Goal: Task Accomplishment & Management: Manage account settings

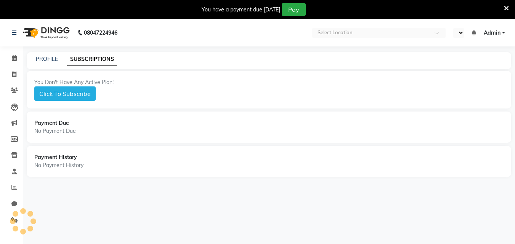
select select "en"
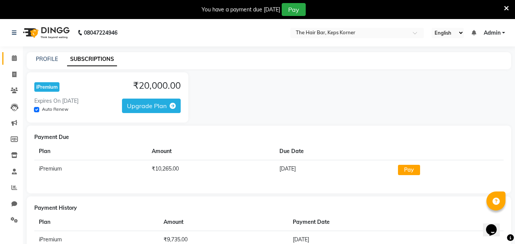
click at [5, 57] on link "Calendar" at bounding box center [11, 58] width 18 height 13
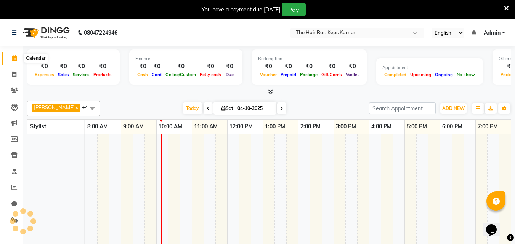
click at [15, 61] on icon at bounding box center [14, 58] width 5 height 6
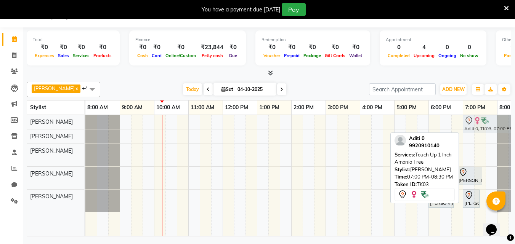
drag, startPoint x: 485, startPoint y: 151, endPoint x: 485, endPoint y: 124, distance: 26.7
click at [485, 124] on tbody "Aditi 0, TK03, 07:00 PM-08:30 PM, Touch Up 1 Inch Amonia Free Aditi 0, TK03, 07…" at bounding box center [308, 163] width 446 height 97
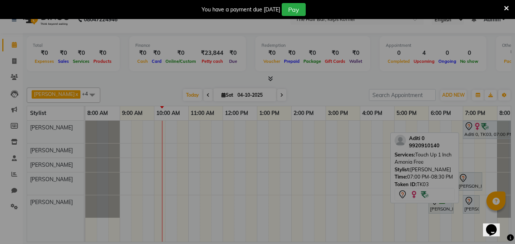
scroll to position [13, 0]
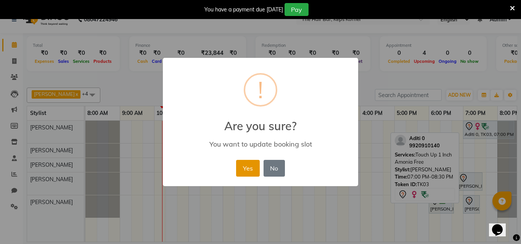
click at [254, 165] on button "Yes" at bounding box center [247, 168] width 23 height 17
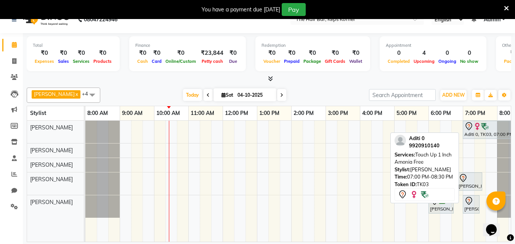
click at [2, 39] on link "Calendar" at bounding box center [11, 45] width 18 height 13
click at [507, 8] on icon at bounding box center [506, 8] width 5 height 7
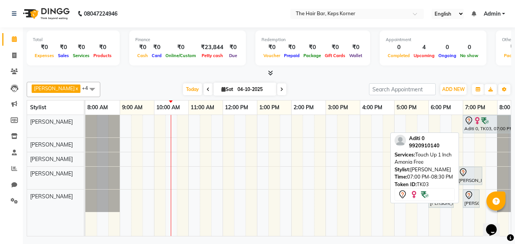
scroll to position [0, 0]
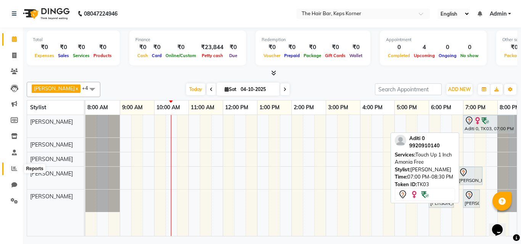
click at [15, 167] on icon at bounding box center [14, 169] width 6 height 6
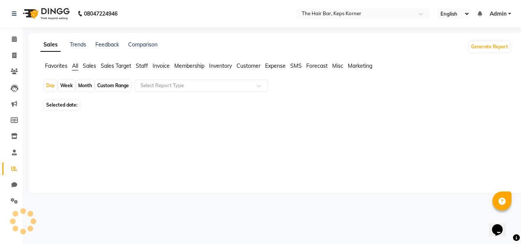
click at [138, 66] on span "Staff" at bounding box center [142, 66] width 12 height 7
click at [87, 103] on span "Selected date: [DATE]" at bounding box center [74, 101] width 60 height 10
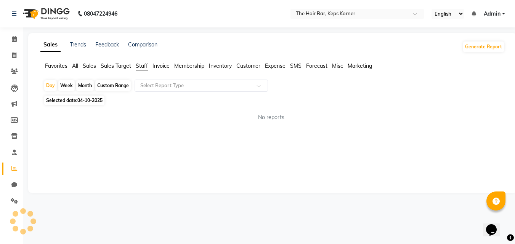
select select "10"
select select "2025"
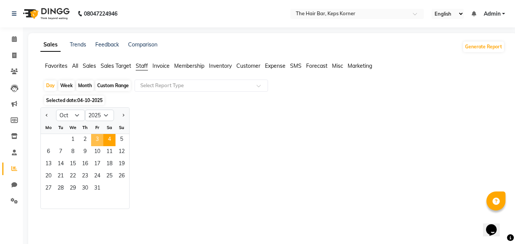
click at [99, 141] on span "3" at bounding box center [97, 140] width 12 height 12
click at [154, 124] on div "Jan Feb Mar Apr May Jun [DATE] Aug Sep Oct Nov [DATE] 2016 2017 2018 2019 2020 …" at bounding box center [272, 159] width 464 height 102
click at [98, 138] on span "3" at bounding box center [97, 140] width 12 height 12
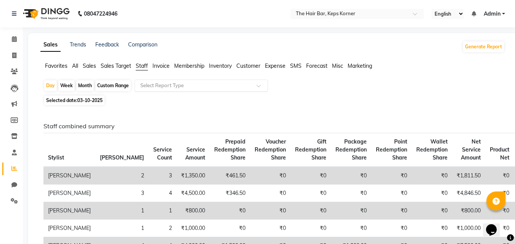
click at [217, 88] on input "text" at bounding box center [194, 86] width 110 height 8
click at [262, 86] on span at bounding box center [262, 88] width 10 height 8
click at [258, 89] on span at bounding box center [262, 88] width 10 height 8
click at [257, 84] on div at bounding box center [201, 86] width 133 height 8
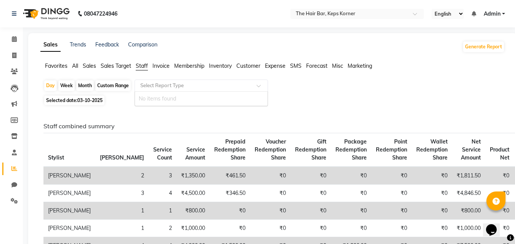
click at [257, 84] on div at bounding box center [201, 86] width 133 height 8
click at [79, 66] on ul "Favorites All Sales Sales Target Staff Invoice Membership Inventory Customer Ex…" at bounding box center [272, 66] width 464 height 8
click at [264, 84] on span at bounding box center [262, 88] width 10 height 8
click at [264, 84] on div at bounding box center [201, 86] width 133 height 8
click at [124, 66] on span "Sales Target" at bounding box center [116, 66] width 31 height 7
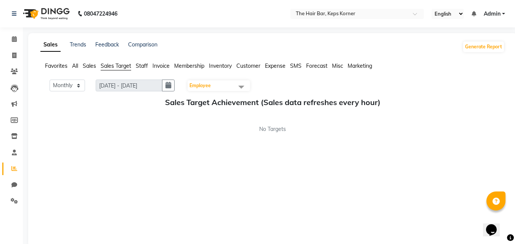
click at [143, 63] on span "Staff" at bounding box center [142, 66] width 12 height 7
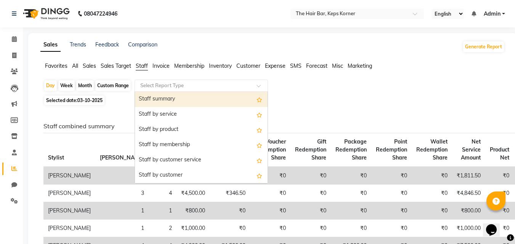
click at [262, 83] on div at bounding box center [201, 86] width 133 height 8
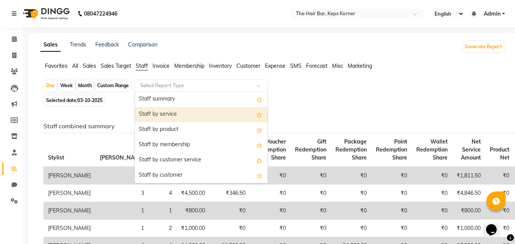
click at [211, 115] on div "Staff by service" at bounding box center [201, 114] width 133 height 15
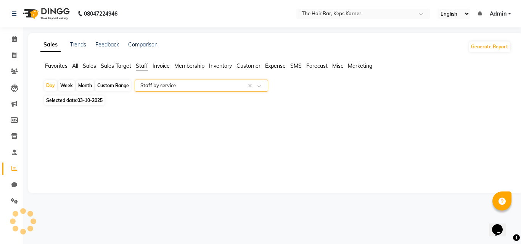
select select "full_report"
select select "csv"
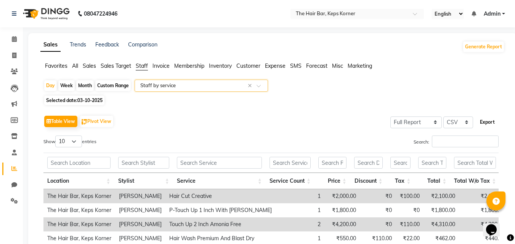
click at [480, 124] on button "Export" at bounding box center [487, 122] width 21 height 13
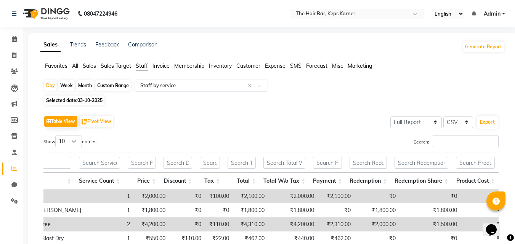
click at [85, 102] on span "03-10-2025" at bounding box center [89, 101] width 25 height 6
select select "10"
select select "2025"
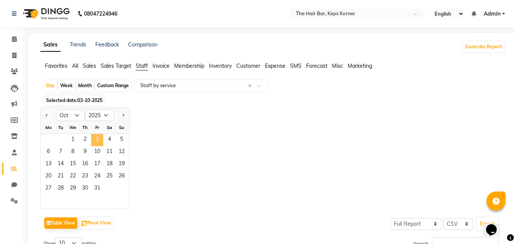
click at [94, 136] on span "3" at bounding box center [97, 140] width 12 height 12
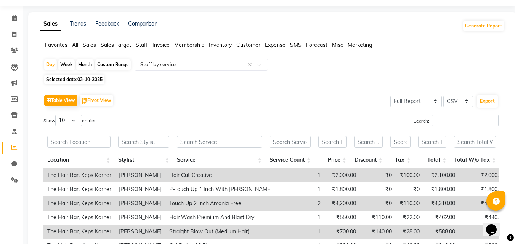
scroll to position [38, 0]
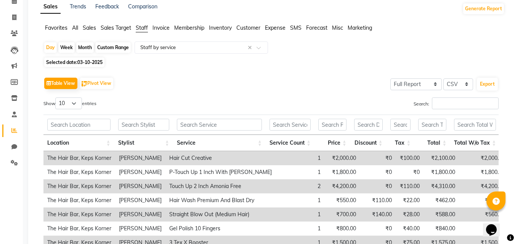
click at [264, 185] on td "Touch Up 2 Inch Amonia Free" at bounding box center [220, 187] width 110 height 14
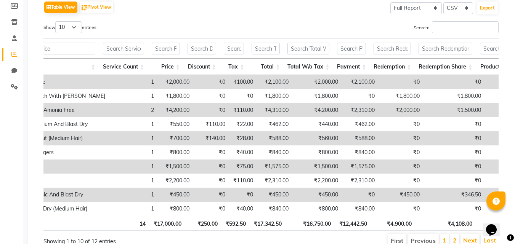
scroll to position [0, 134]
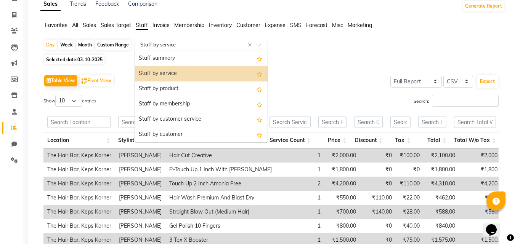
click at [258, 45] on span at bounding box center [262, 47] width 10 height 8
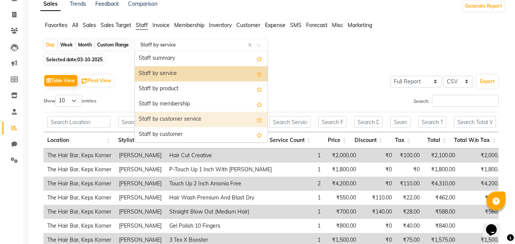
click at [222, 115] on div "Staff by customer service" at bounding box center [201, 119] width 133 height 15
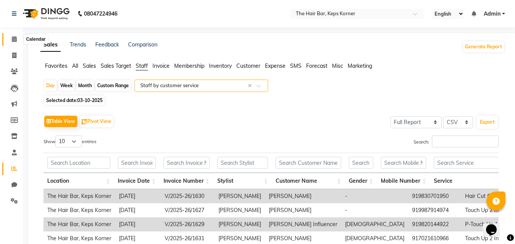
click at [18, 41] on span at bounding box center [14, 39] width 13 height 9
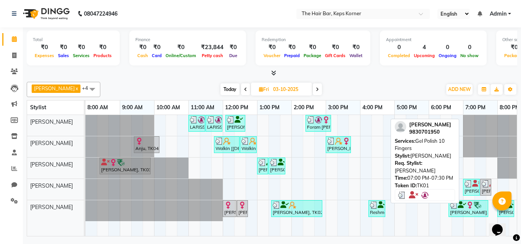
click at [470, 186] on img at bounding box center [468, 184] width 8 height 8
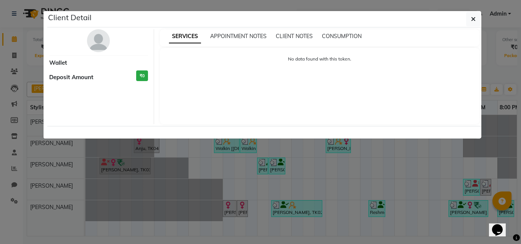
select select "3"
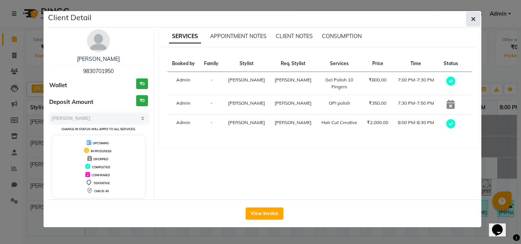
click at [470, 21] on button "button" at bounding box center [473, 19] width 14 height 14
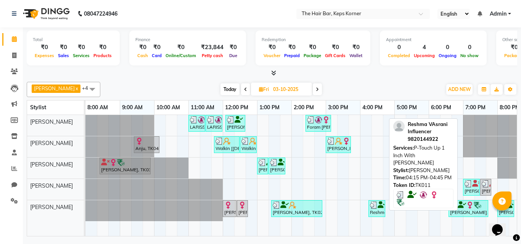
click at [373, 211] on div "Reshma VAsrani Influencer, TK11, 04:15 PM-04:45 PM, P-Touch Up 1 Inch With [PER…" at bounding box center [376, 209] width 15 height 14
select select "3"
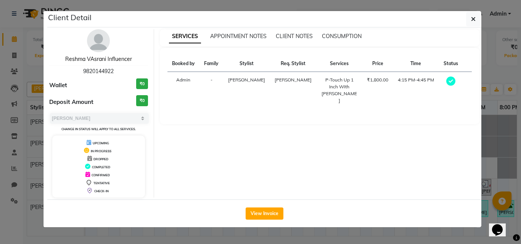
click at [108, 57] on link "Reshma VAsrani Influencer" at bounding box center [98, 59] width 67 height 7
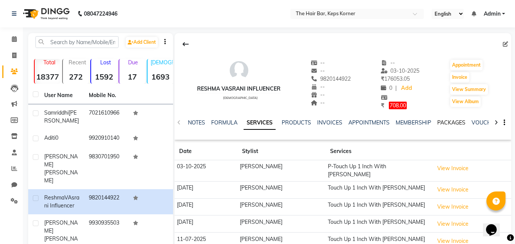
click at [443, 123] on link "PACKAGES" at bounding box center [451, 122] width 28 height 7
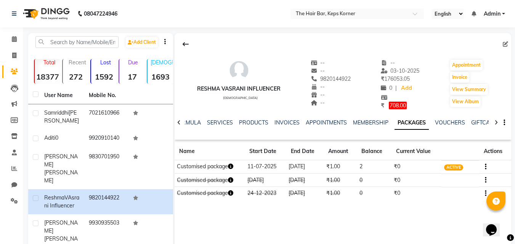
click at [233, 168] on icon "button" at bounding box center [230, 166] width 5 height 5
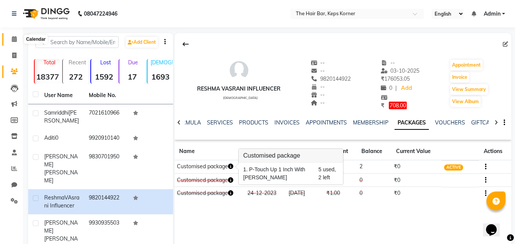
click at [19, 36] on span at bounding box center [14, 39] width 13 height 9
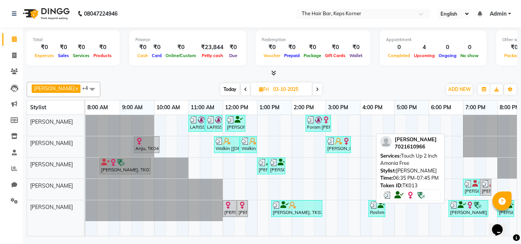
click at [460, 206] on icon at bounding box center [462, 205] width 8 height 0
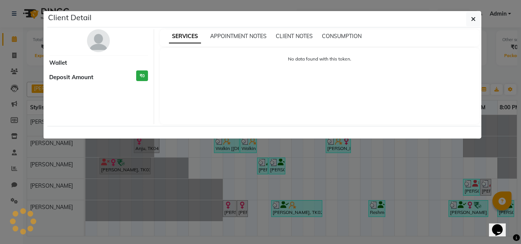
select select "3"
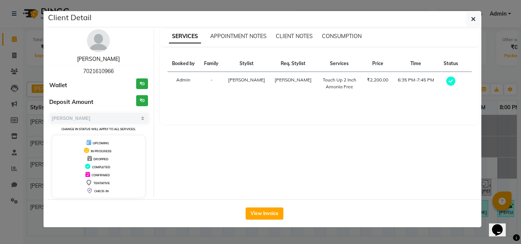
click at [106, 60] on link "[PERSON_NAME]" at bounding box center [98, 59] width 43 height 7
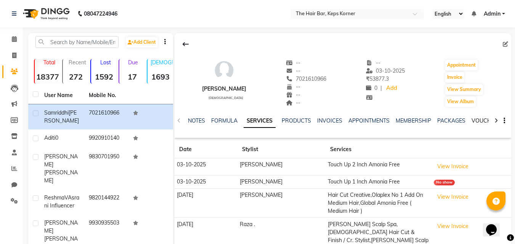
click at [477, 121] on link "VOUCHERS" at bounding box center [487, 120] width 30 height 7
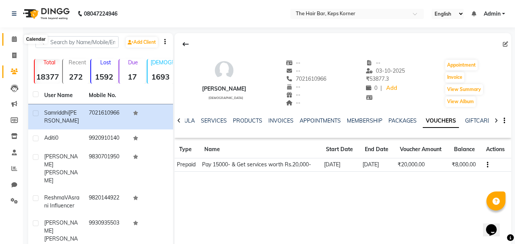
click at [20, 40] on span at bounding box center [14, 39] width 13 height 9
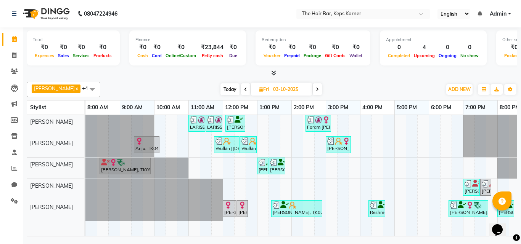
click at [315, 91] on span at bounding box center [317, 89] width 9 height 12
type input "04-10-2025"
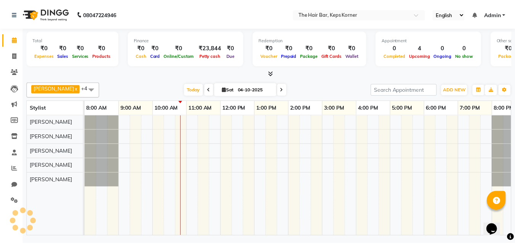
scroll to position [0, 15]
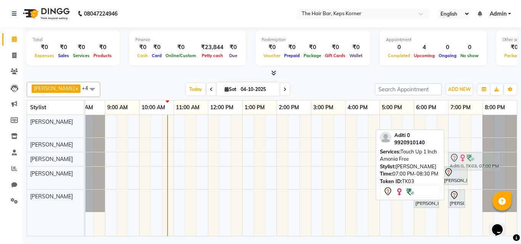
drag, startPoint x: 466, startPoint y: 124, endPoint x: 464, endPoint y: 153, distance: 29.0
click at [464, 153] on tbody "Aditi 0, TK03, 07:00 PM-08:30 PM, Touch Up 1 Inch Amonia Free Aditi 0, TK03, 07…" at bounding box center [294, 163] width 446 height 97
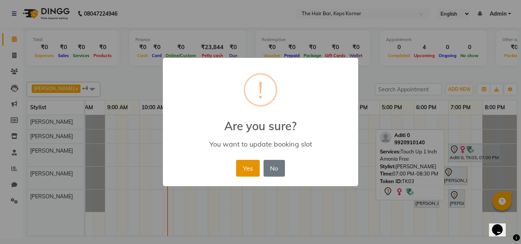
click at [246, 168] on button "Yes" at bounding box center [247, 168] width 23 height 17
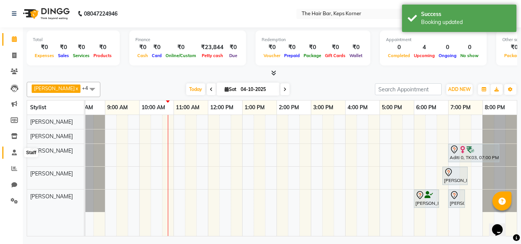
click at [15, 151] on icon at bounding box center [14, 153] width 5 height 6
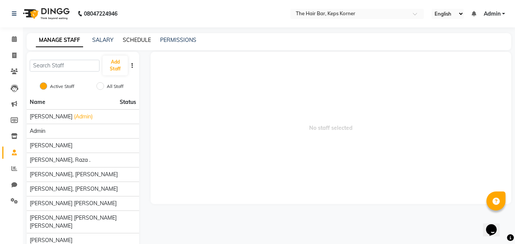
click at [129, 38] on link "SCHEDULE" at bounding box center [137, 40] width 28 height 7
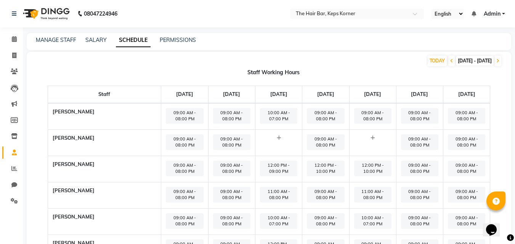
click at [427, 150] on span "09:00 AM - 08:00 PM" at bounding box center [419, 143] width 37 height 16
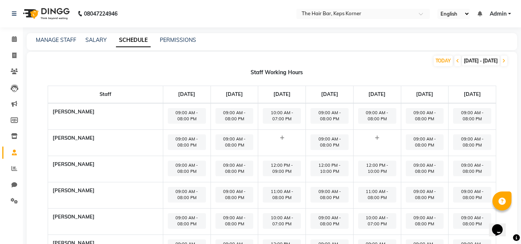
select select "09:00 AM"
select select "08:00 PM"
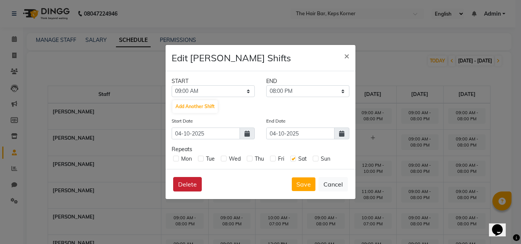
click at [189, 182] on button "Delete" at bounding box center [187, 184] width 29 height 14
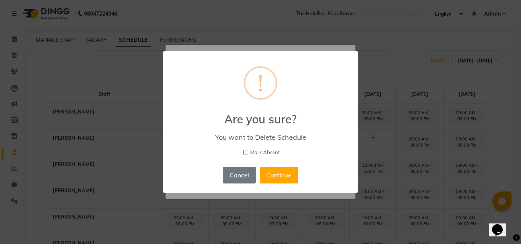
click at [245, 151] on input "Mark Absent" at bounding box center [245, 152] width 5 height 5
checkbox input "true"
click at [286, 175] on button "Continue" at bounding box center [279, 175] width 39 height 17
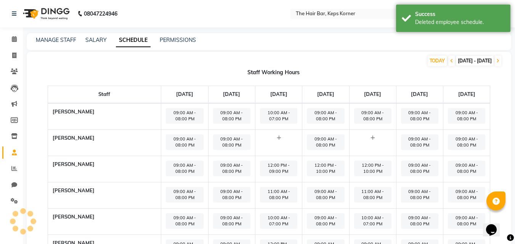
click at [401, 177] on span "09:00 AM - 08:00 PM" at bounding box center [419, 169] width 37 height 16
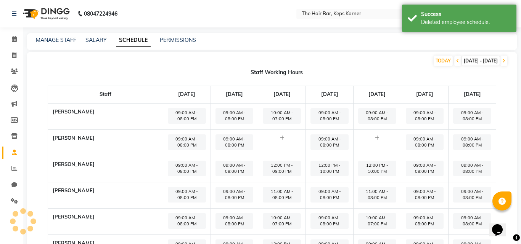
select select "09:00 AM"
select select "08:00 PM"
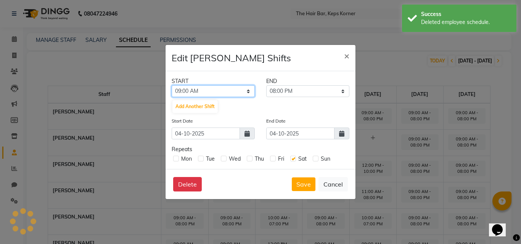
click at [239, 92] on select "12:00 AM 12:15 AM 12:30 AM 12:45 AM 01:00 AM 01:15 AM 01:30 AM 01:45 AM 02:00 A…" at bounding box center [213, 91] width 83 height 12
select select "12:00 PM"
click at [172, 85] on select "12:00 AM 12:15 AM 12:30 AM 12:45 AM 01:00 AM 01:15 AM 01:30 AM 01:45 AM 02:00 A…" at bounding box center [213, 91] width 83 height 12
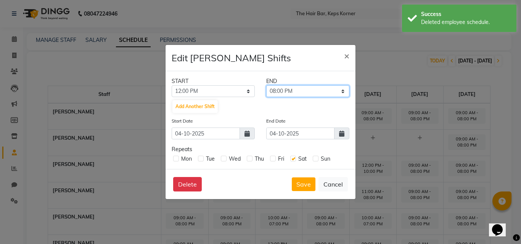
click at [302, 87] on select "12:15 PM 12:30 PM 12:45 PM 01:00 PM 01:15 PM 01:30 PM 01:45 PM 02:00 PM 02:15 P…" at bounding box center [307, 91] width 83 height 12
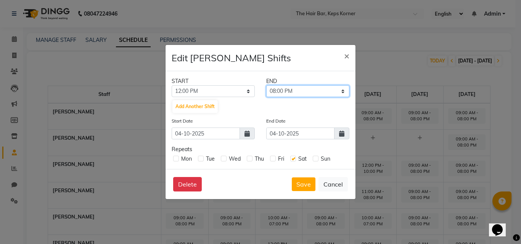
select select "10:00 PM"
click at [266, 85] on select "12:15 PM 12:30 PM 12:45 PM 01:00 PM 01:15 PM 01:30 PM 01:45 PM 02:00 PM 02:15 P…" at bounding box center [307, 91] width 83 height 12
click at [305, 184] on button "Save" at bounding box center [304, 185] width 24 height 14
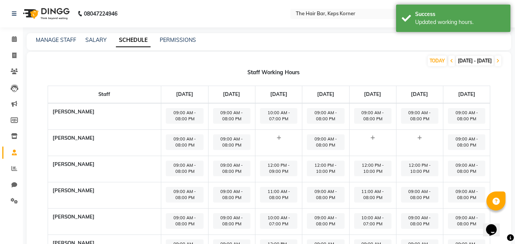
click at [401, 200] on span "09:00 AM - 08:00 PM" at bounding box center [419, 195] width 37 height 16
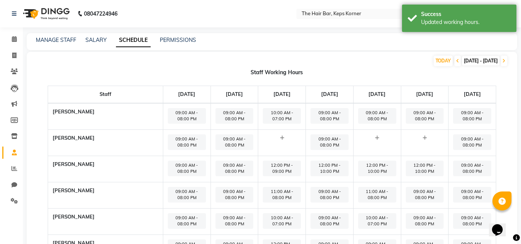
select select "09:00 AM"
select select "08:00 PM"
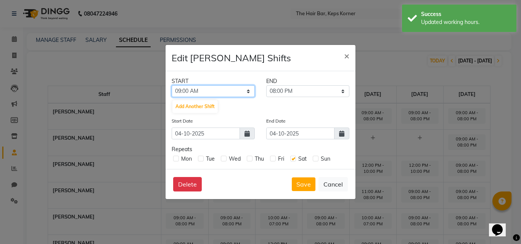
click at [244, 92] on select "12:00 AM 12:15 AM 12:30 AM 12:45 AM 01:00 AM 01:15 AM 01:30 AM 01:45 AM 02:00 A…" at bounding box center [213, 91] width 83 height 12
select select "11:00 AM"
click at [172, 85] on select "12:00 AM 12:15 AM 12:30 AM 12:45 AM 01:00 AM 01:15 AM 01:30 AM 01:45 AM 02:00 A…" at bounding box center [213, 91] width 83 height 12
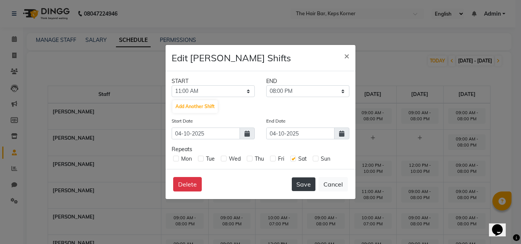
click at [302, 186] on button "Save" at bounding box center [304, 185] width 24 height 14
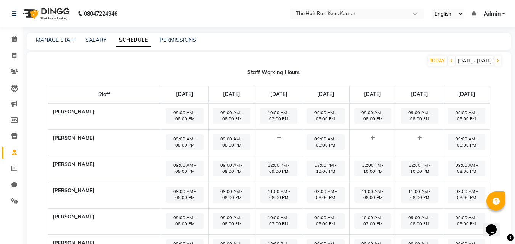
scroll to position [38, 0]
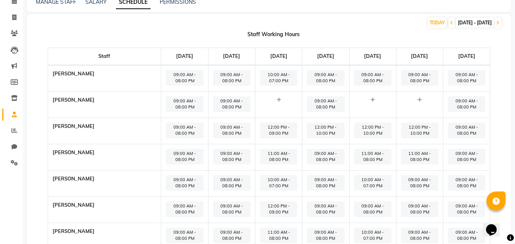
click at [416, 189] on span "09:00 AM - 08:00 PM" at bounding box center [419, 183] width 37 height 16
select select "09:00 AM"
select select "08:00 PM"
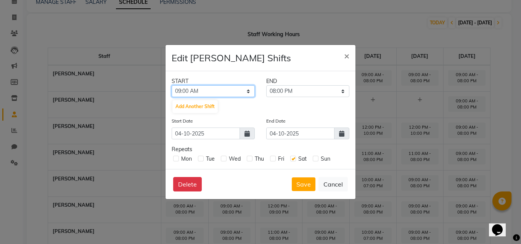
click at [222, 90] on select "12:00 AM 12:15 AM 12:30 AM 12:45 AM 01:00 AM 01:15 AM 01:30 AM 01:45 AM 02:00 A…" at bounding box center [213, 91] width 83 height 12
select select "12:00 PM"
click at [172, 85] on select "12:00 AM 12:15 AM 12:30 AM 12:45 AM 01:00 AM 01:15 AM 01:30 AM 01:45 AM 02:00 A…" at bounding box center [213, 91] width 83 height 12
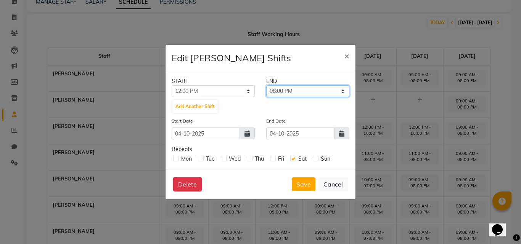
drag, startPoint x: 302, startPoint y: 93, endPoint x: 300, endPoint y: 96, distance: 4.4
click at [302, 93] on select "12:15 PM 12:30 PM 12:45 PM 01:00 PM 01:15 PM 01:30 PM 01:45 PM 02:00 PM 02:15 P…" at bounding box center [307, 91] width 83 height 12
select select "10:00 PM"
click at [266, 85] on select "12:15 PM 12:30 PM 12:45 PM 01:00 PM 01:15 PM 01:30 PM 01:45 PM 02:00 PM 02:15 P…" at bounding box center [307, 91] width 83 height 12
click at [299, 185] on button "Save" at bounding box center [304, 185] width 24 height 14
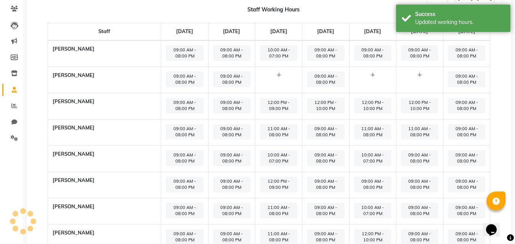
scroll to position [76, 0]
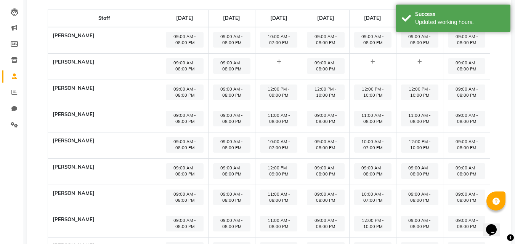
click at [414, 204] on span "09:00 AM - 08:00 PM" at bounding box center [419, 198] width 37 height 16
select select "09:00 AM"
select select "08:00 PM"
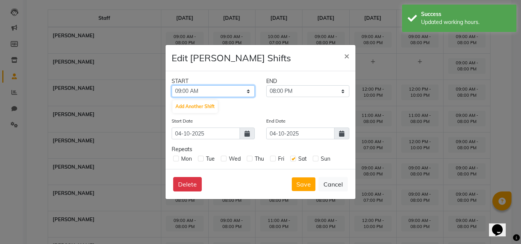
click at [231, 92] on select "12:00 AM 12:15 AM 12:30 AM 12:45 AM 01:00 AM 01:15 AM 01:30 AM 01:45 AM 02:00 A…" at bounding box center [213, 91] width 83 height 12
select select "10:00 AM"
click at [172, 85] on select "12:00 AM 12:15 AM 12:30 AM 12:45 AM 01:00 AM 01:15 AM 01:30 AM 01:45 AM 02:00 A…" at bounding box center [213, 91] width 83 height 12
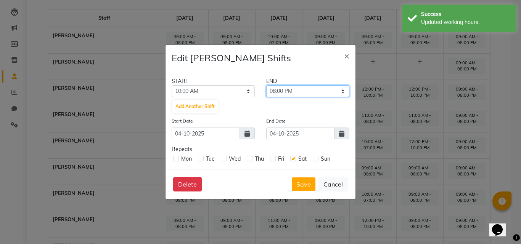
drag, startPoint x: 287, startPoint y: 91, endPoint x: 286, endPoint y: 96, distance: 5.8
click at [287, 91] on select "10:15 AM 10:30 AM 10:45 AM 11:00 AM 11:15 AM 11:30 AM 11:45 AM 12:00 PM 12:15 P…" at bounding box center [307, 91] width 83 height 12
select select "07:00 PM"
click at [266, 85] on select "10:15 AM 10:30 AM 10:45 AM 11:00 AM 11:15 AM 11:30 AM 11:45 AM 12:00 PM 12:15 P…" at bounding box center [307, 91] width 83 height 12
click at [305, 184] on button "Save" at bounding box center [304, 185] width 24 height 14
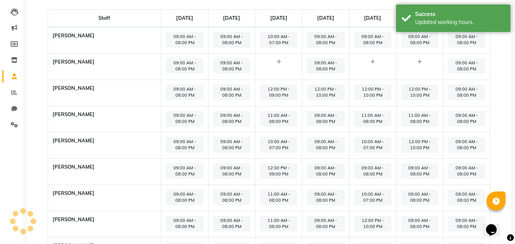
scroll to position [114, 0]
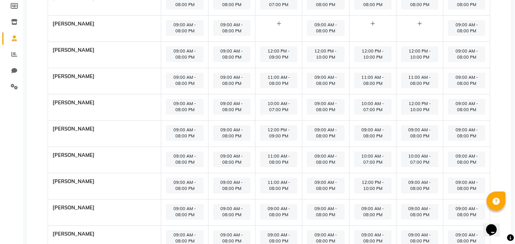
click at [417, 191] on span "09:00 AM - 08:00 PM" at bounding box center [419, 186] width 37 height 16
select select "09:00 AM"
select select "08:00 PM"
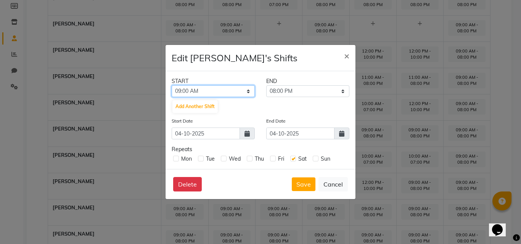
drag, startPoint x: 226, startPoint y: 90, endPoint x: 226, endPoint y: 95, distance: 5.4
click at [226, 90] on select "12:00 AM 12:15 AM 12:30 AM 12:45 AM 01:00 AM 01:15 AM 01:30 AM 01:45 AM 02:00 A…" at bounding box center [213, 91] width 83 height 12
select select "12:00 PM"
click at [172, 85] on select "12:00 AM 12:15 AM 12:30 AM 12:45 AM 01:00 AM 01:15 AM 01:30 AM 01:45 AM 02:00 A…" at bounding box center [213, 91] width 83 height 12
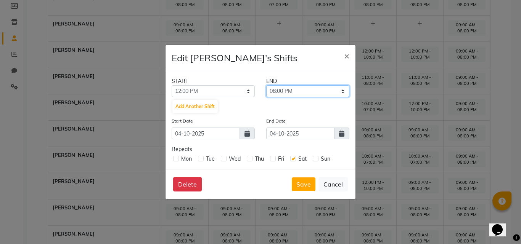
click at [305, 92] on select "12:15 PM 12:30 PM 12:45 PM 01:00 PM 01:15 PM 01:30 PM 01:45 PM 02:00 PM 02:15 P…" at bounding box center [307, 91] width 83 height 12
select select "10:00 PM"
click at [266, 85] on select "12:15 PM 12:30 PM 12:45 PM 01:00 PM 01:15 PM 01:30 PM 01:45 PM 02:00 PM 02:15 P…" at bounding box center [307, 91] width 83 height 12
click at [305, 184] on button "Save" at bounding box center [304, 185] width 24 height 14
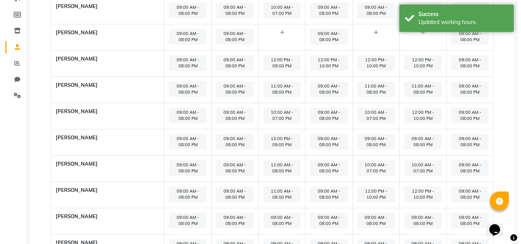
scroll to position [0, 0]
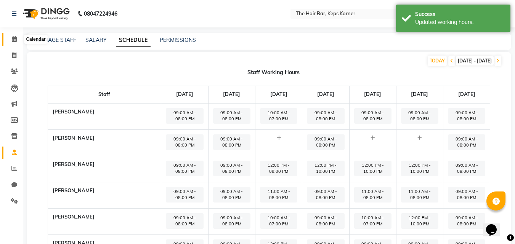
click at [14, 38] on icon at bounding box center [14, 39] width 5 height 6
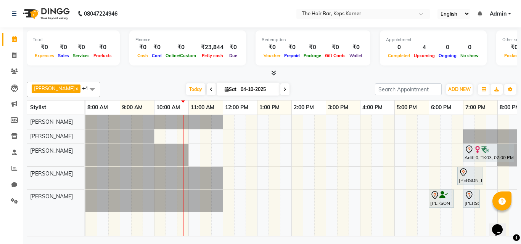
scroll to position [0, 15]
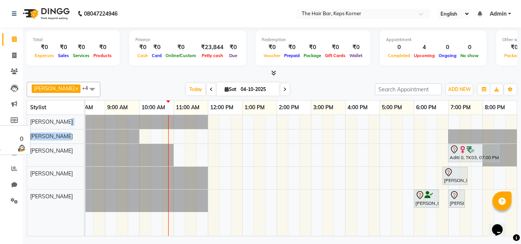
drag, startPoint x: 71, startPoint y: 141, endPoint x: 74, endPoint y: 120, distance: 20.9
click at [74, 120] on tbody "[PERSON_NAME] [PERSON_NAME] [PERSON_NAME] [PERSON_NAME] [PERSON_NAME]" at bounding box center [55, 163] width 57 height 97
click at [79, 120] on div "[PERSON_NAME]" at bounding box center [55, 122] width 57 height 14
click at [484, 90] on icon "button" at bounding box center [484, 89] width 5 height 5
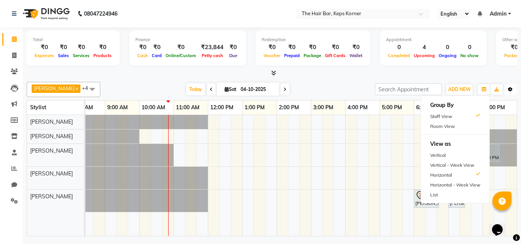
click at [507, 90] on button "Toggle Dropdown" at bounding box center [510, 89] width 12 height 11
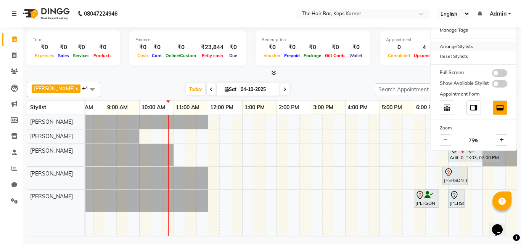
click at [474, 48] on div "Arrange Stylists" at bounding box center [473, 47] width 86 height 10
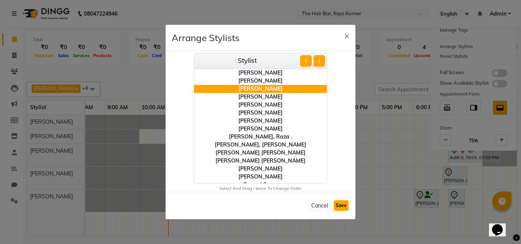
click at [339, 207] on button "Save" at bounding box center [341, 206] width 15 height 11
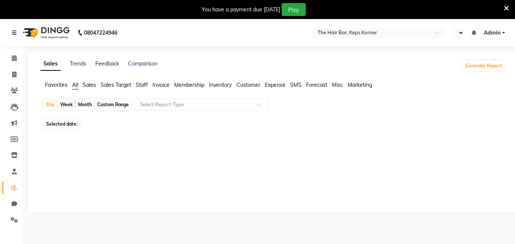
select select "en"
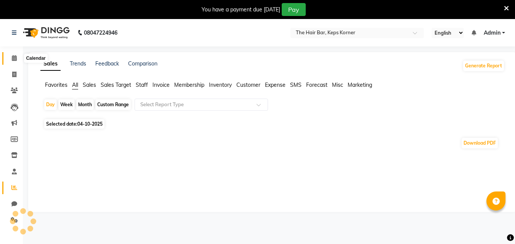
click at [17, 55] on span at bounding box center [14, 58] width 13 height 9
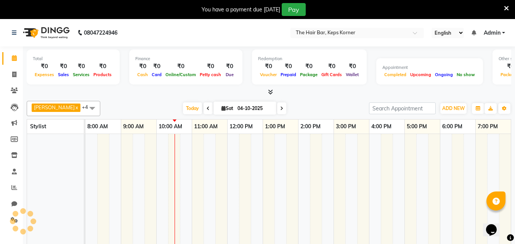
click at [204, 106] on span at bounding box center [208, 109] width 9 height 12
type input "03-10-2025"
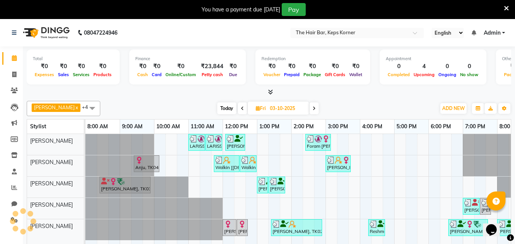
scroll to position [0, 21]
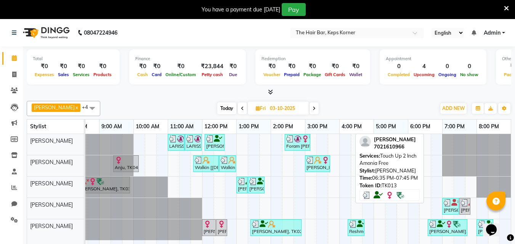
click at [451, 230] on div "[PERSON_NAME], TK13, 06:35 PM-07:45 PM, Touch Up 2 Inch Amonia Free" at bounding box center [448, 228] width 38 height 14
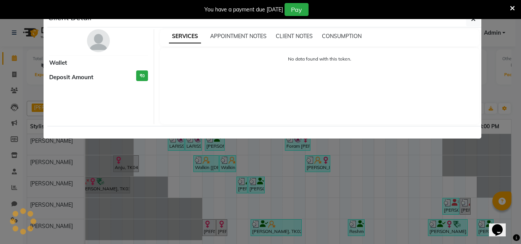
select select "3"
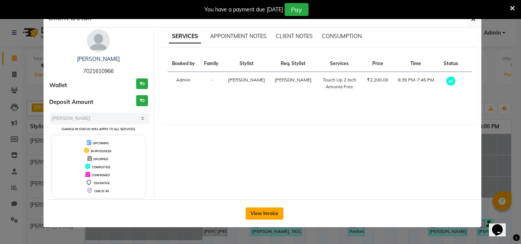
click at [277, 214] on button "View Invoice" at bounding box center [265, 214] width 38 height 12
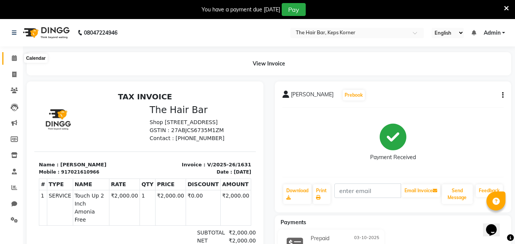
click at [13, 62] on span at bounding box center [14, 58] width 13 height 9
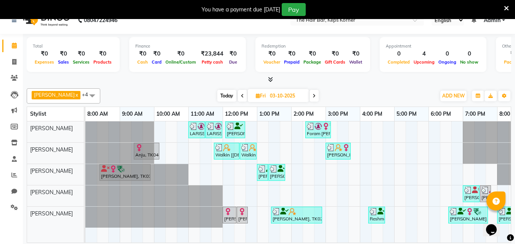
scroll to position [19, 0]
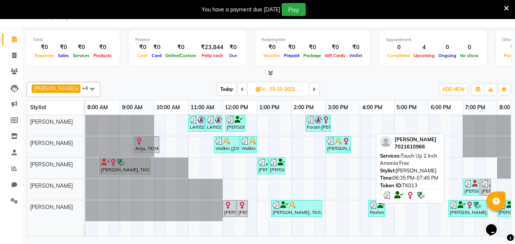
click at [470, 211] on div "[PERSON_NAME], TK13, 06:35 PM-07:45 PM, Touch Up 2 Inch Amonia Free" at bounding box center [468, 209] width 38 height 14
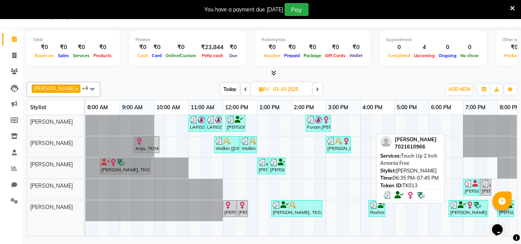
select select "3"
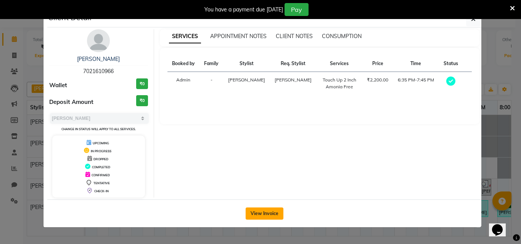
click at [263, 213] on button "View Invoice" at bounding box center [265, 214] width 38 height 12
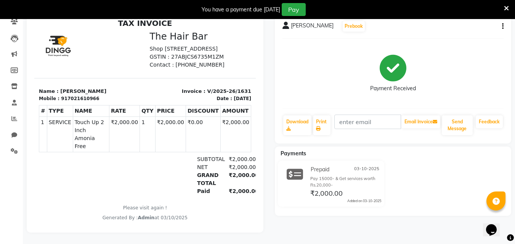
scroll to position [6, 0]
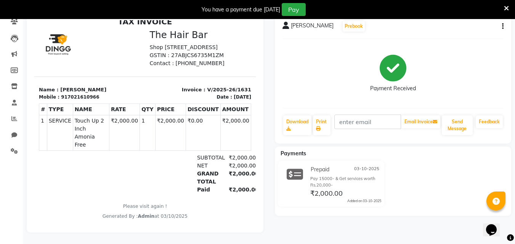
click at [506, 6] on icon at bounding box center [506, 8] width 5 height 7
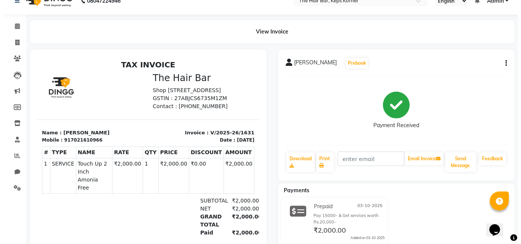
scroll to position [0, 0]
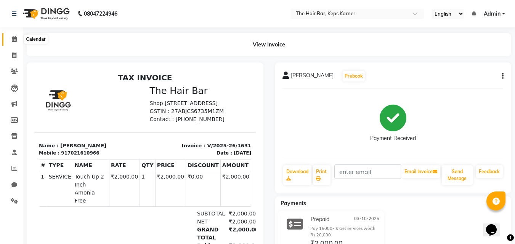
click at [14, 37] on icon at bounding box center [14, 39] width 5 height 6
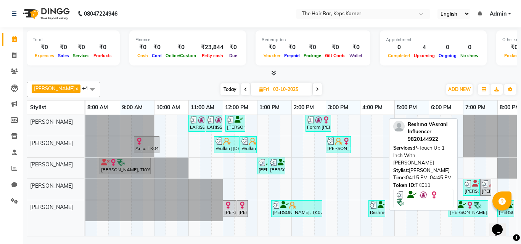
click at [374, 215] on div "Reshma VAsrani Influencer, TK11, 04:15 PM-04:45 PM, P-Touch Up 1 Inch With [PER…" at bounding box center [376, 209] width 15 height 14
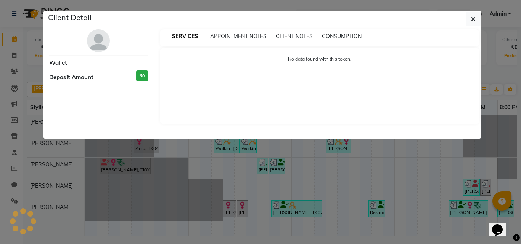
select select "3"
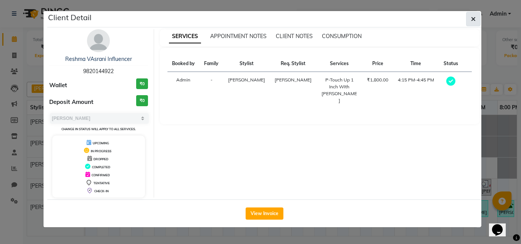
click at [476, 17] on button "button" at bounding box center [473, 19] width 14 height 14
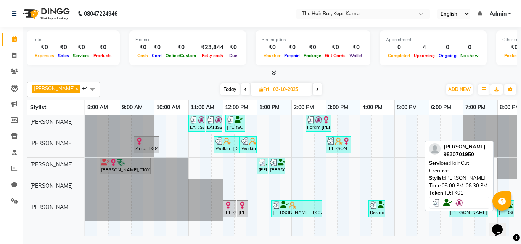
click at [510, 212] on div "[PERSON_NAME], TK01, 08:00 PM-08:30 PM, Hair Cut Creative" at bounding box center [505, 209] width 15 height 14
select select "3"
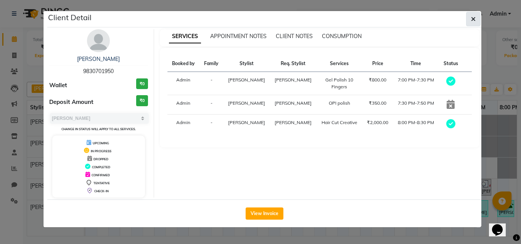
click at [475, 16] on icon "button" at bounding box center [473, 19] width 5 height 6
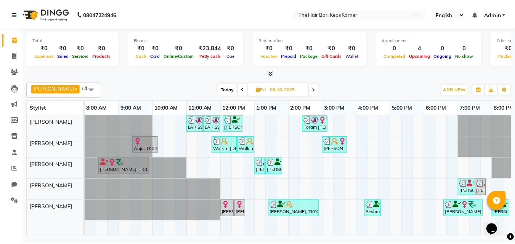
scroll to position [0, 15]
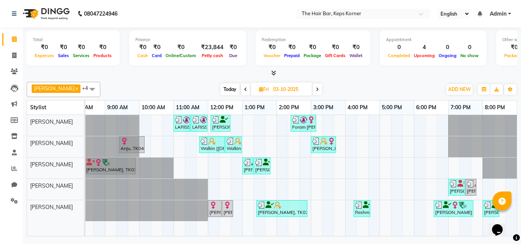
click at [273, 73] on icon at bounding box center [273, 73] width 5 height 6
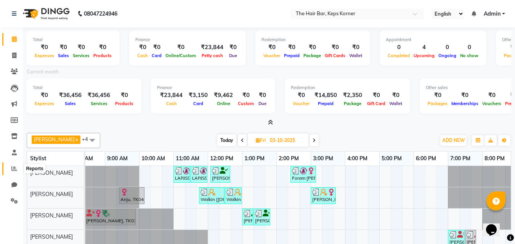
click at [18, 169] on span at bounding box center [14, 169] width 13 height 9
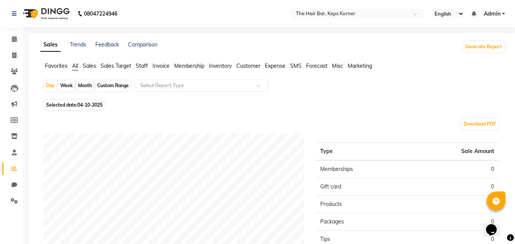
click at [93, 64] on span "Sales" at bounding box center [89, 66] width 13 height 7
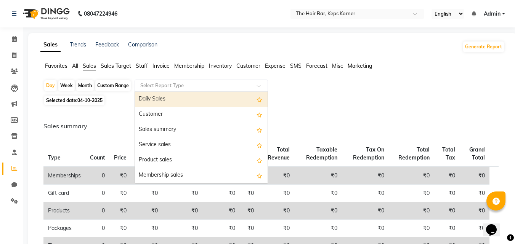
click at [172, 83] on input "text" at bounding box center [194, 86] width 110 height 8
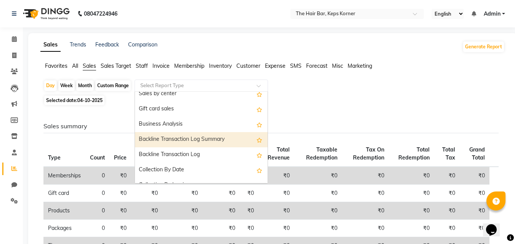
scroll to position [183, 0]
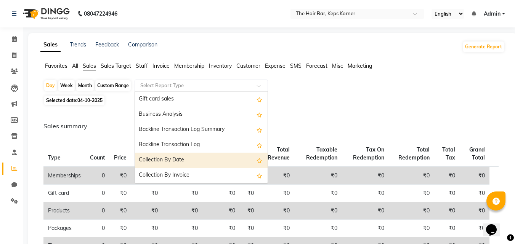
click at [178, 157] on div "Collection By Date" at bounding box center [201, 160] width 133 height 15
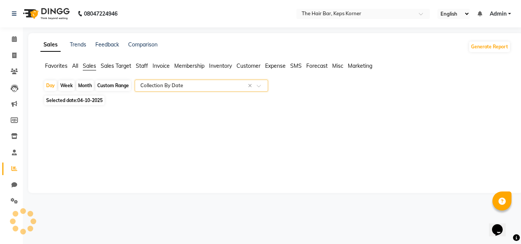
select select "full_report"
select select "csv"
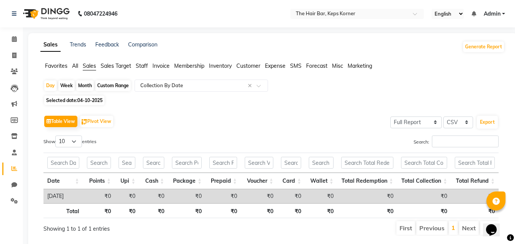
click at [85, 102] on span "04-10-2025" at bounding box center [89, 101] width 25 height 6
select select "10"
select select "2025"
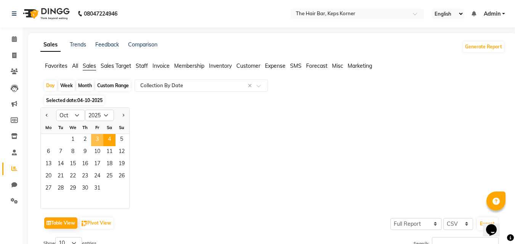
click at [97, 136] on span "3" at bounding box center [97, 140] width 12 height 12
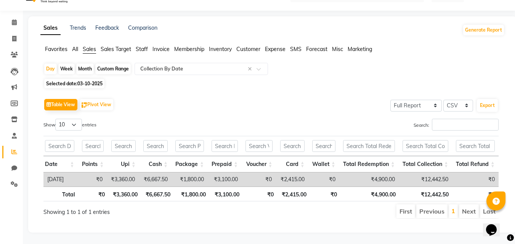
scroll to position [0, 0]
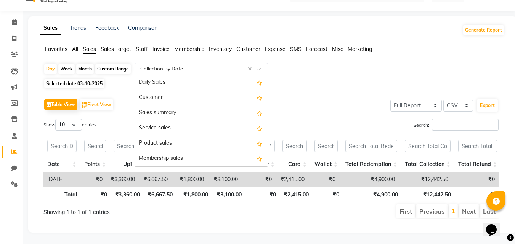
click at [180, 65] on input "text" at bounding box center [194, 69] width 110 height 8
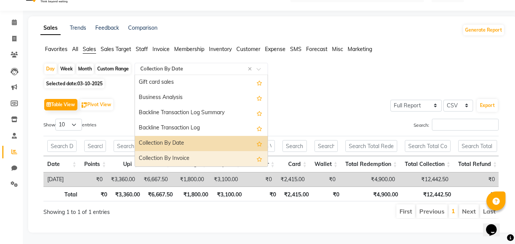
click at [179, 151] on div "Collection By Invoice" at bounding box center [201, 158] width 133 height 15
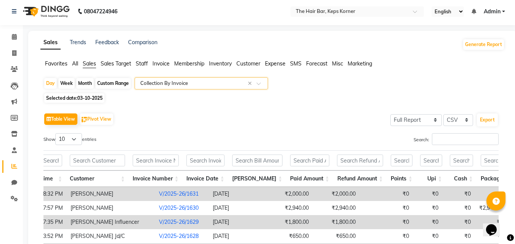
scroll to position [0, 0]
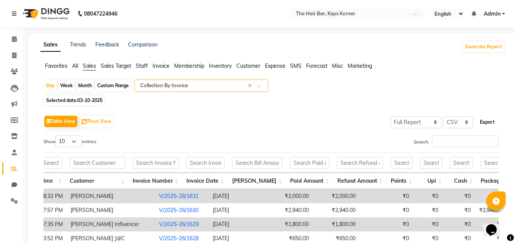
click at [481, 122] on button "Export" at bounding box center [487, 122] width 21 height 13
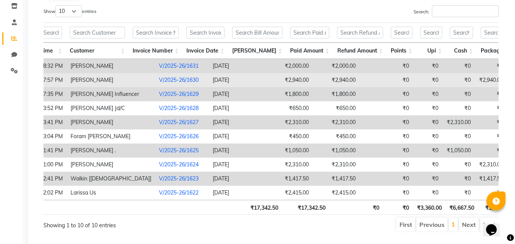
scroll to position [155, 0]
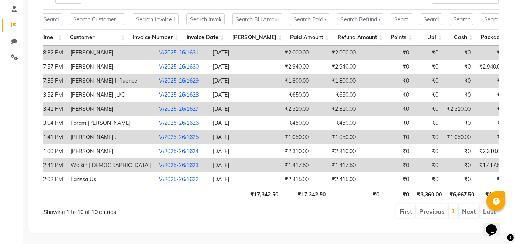
click at [469, 208] on li "Next" at bounding box center [469, 212] width 20 height 14
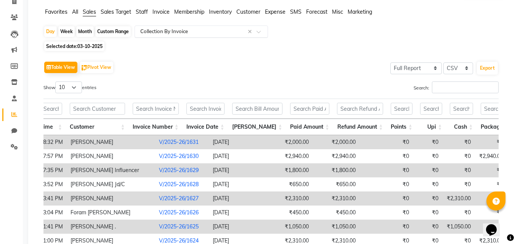
scroll to position [41, 0]
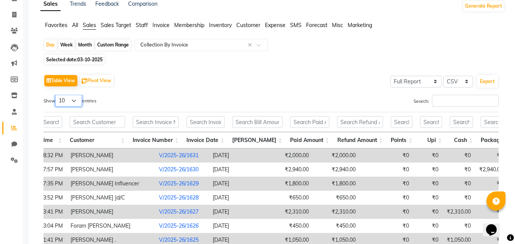
click at [73, 101] on select "10 25 50 100" at bounding box center [68, 101] width 27 height 12
select select "100"
click at [56, 95] on select "10 25 50 100" at bounding box center [68, 101] width 27 height 12
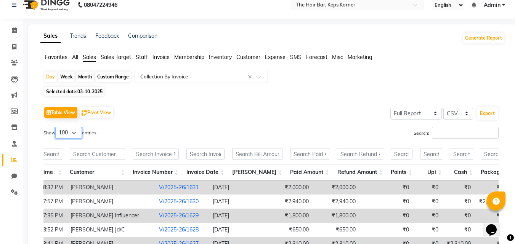
scroll to position [3, 0]
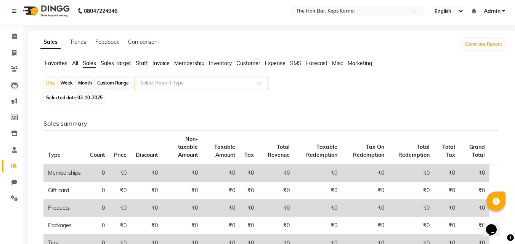
click at [257, 82] on span at bounding box center [262, 86] width 10 height 8
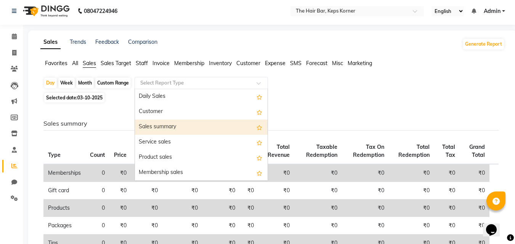
click at [214, 123] on div "Sales summary" at bounding box center [201, 127] width 133 height 15
select select "full_report"
select select "csv"
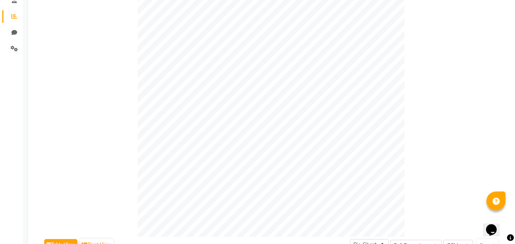
scroll to position [38, 0]
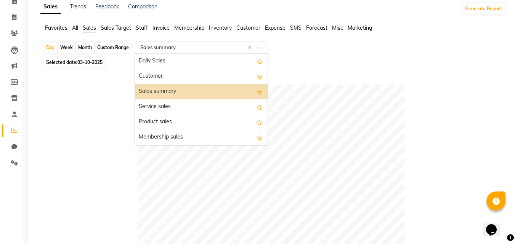
click at [259, 47] on span at bounding box center [262, 50] width 10 height 8
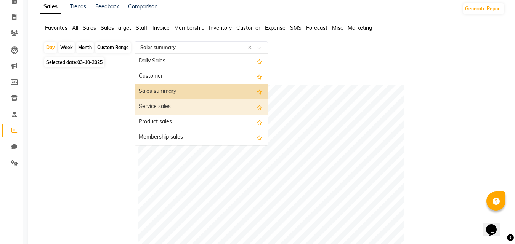
click at [220, 108] on div "Service sales" at bounding box center [201, 107] width 133 height 15
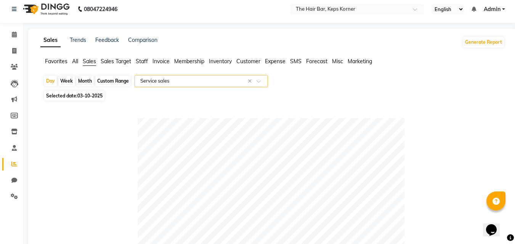
scroll to position [0, 0]
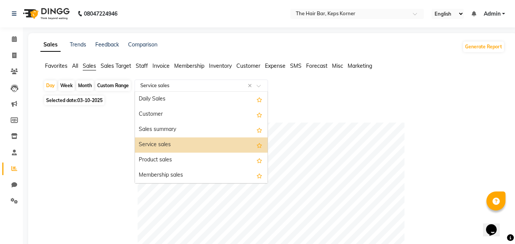
click at [260, 87] on span at bounding box center [262, 88] width 10 height 8
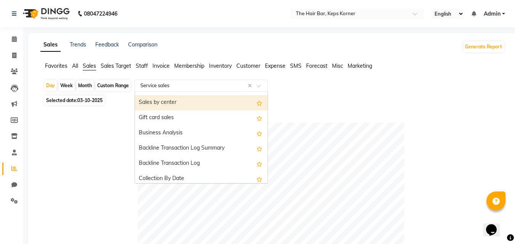
scroll to position [183, 0]
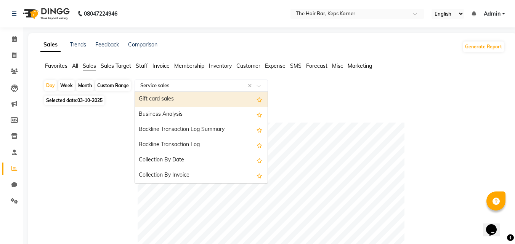
click at [141, 67] on span "Staff" at bounding box center [142, 66] width 12 height 7
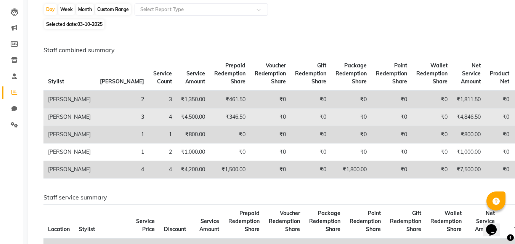
scroll to position [0, 0]
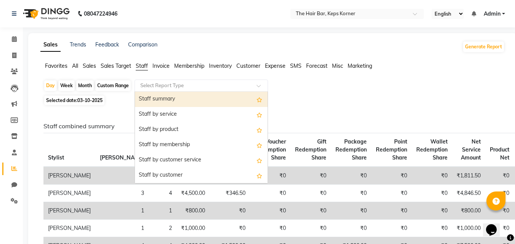
click at [261, 85] on span at bounding box center [262, 88] width 10 height 8
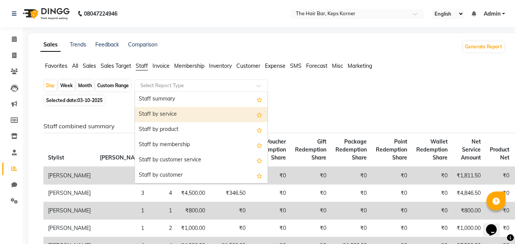
click at [222, 115] on div "Staff by service" at bounding box center [201, 114] width 133 height 15
select select "full_report"
select select "csv"
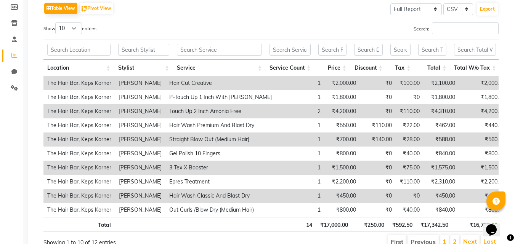
scroll to position [76, 0]
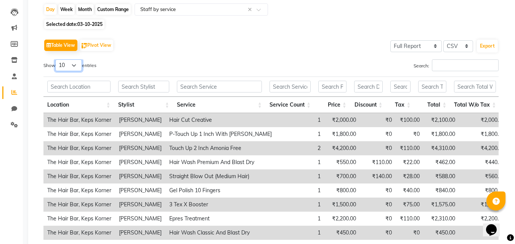
drag, startPoint x: 74, startPoint y: 66, endPoint x: 76, endPoint y: 71, distance: 5.3
click at [75, 66] on select "10 25 50 100" at bounding box center [68, 65] width 27 height 12
select select "100"
click at [56, 59] on select "10 25 50 100" at bounding box center [68, 65] width 27 height 12
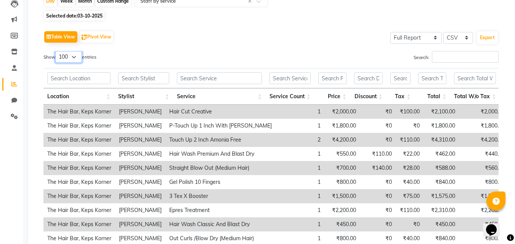
scroll to position [47, 0]
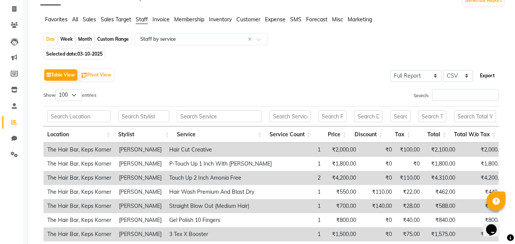
click at [482, 77] on button "Export" at bounding box center [487, 75] width 21 height 13
